Goal: Use online tool/utility: Utilize a website feature to perform a specific function

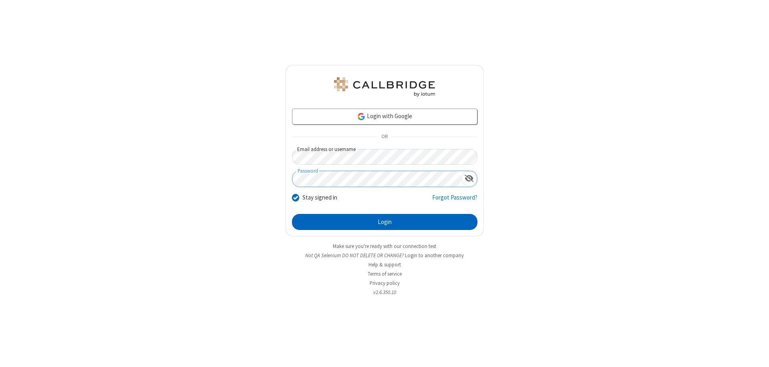
click at [385, 222] on button "Login" at bounding box center [384, 222] width 185 height 16
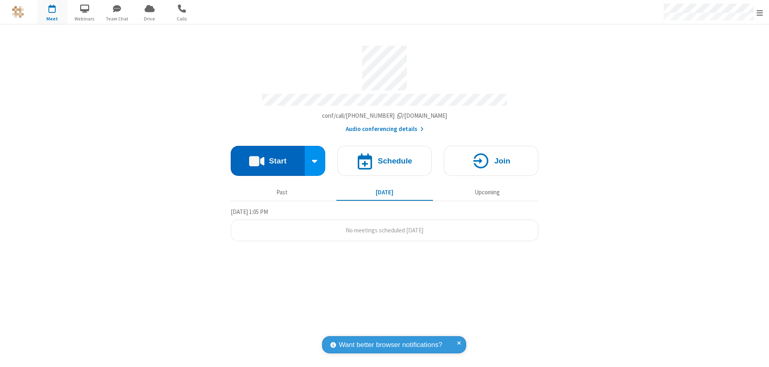
click at [268, 157] on button "Start" at bounding box center [268, 161] width 74 height 30
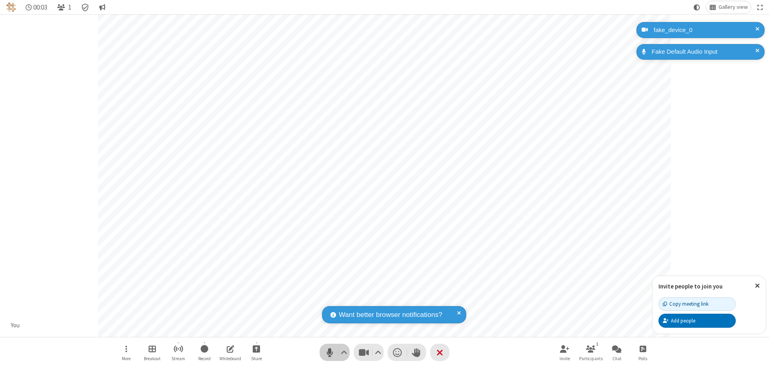
click at [330, 352] on span "Mute (⌘+Shift+A)" at bounding box center [330, 353] width 12 height 12
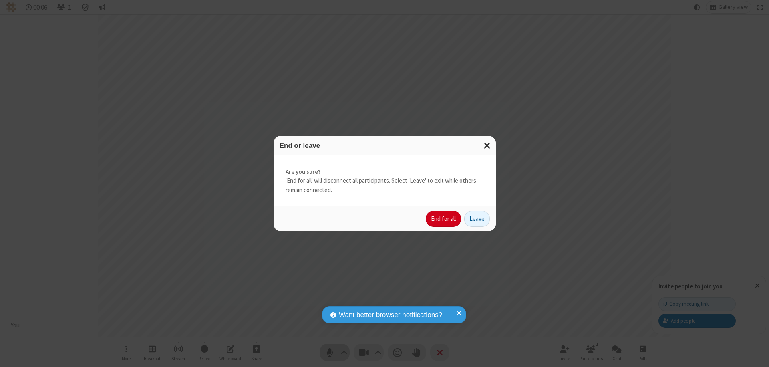
click at [444, 219] on button "End for all" at bounding box center [443, 219] width 35 height 16
